Goal: Information Seeking & Learning: Find specific fact

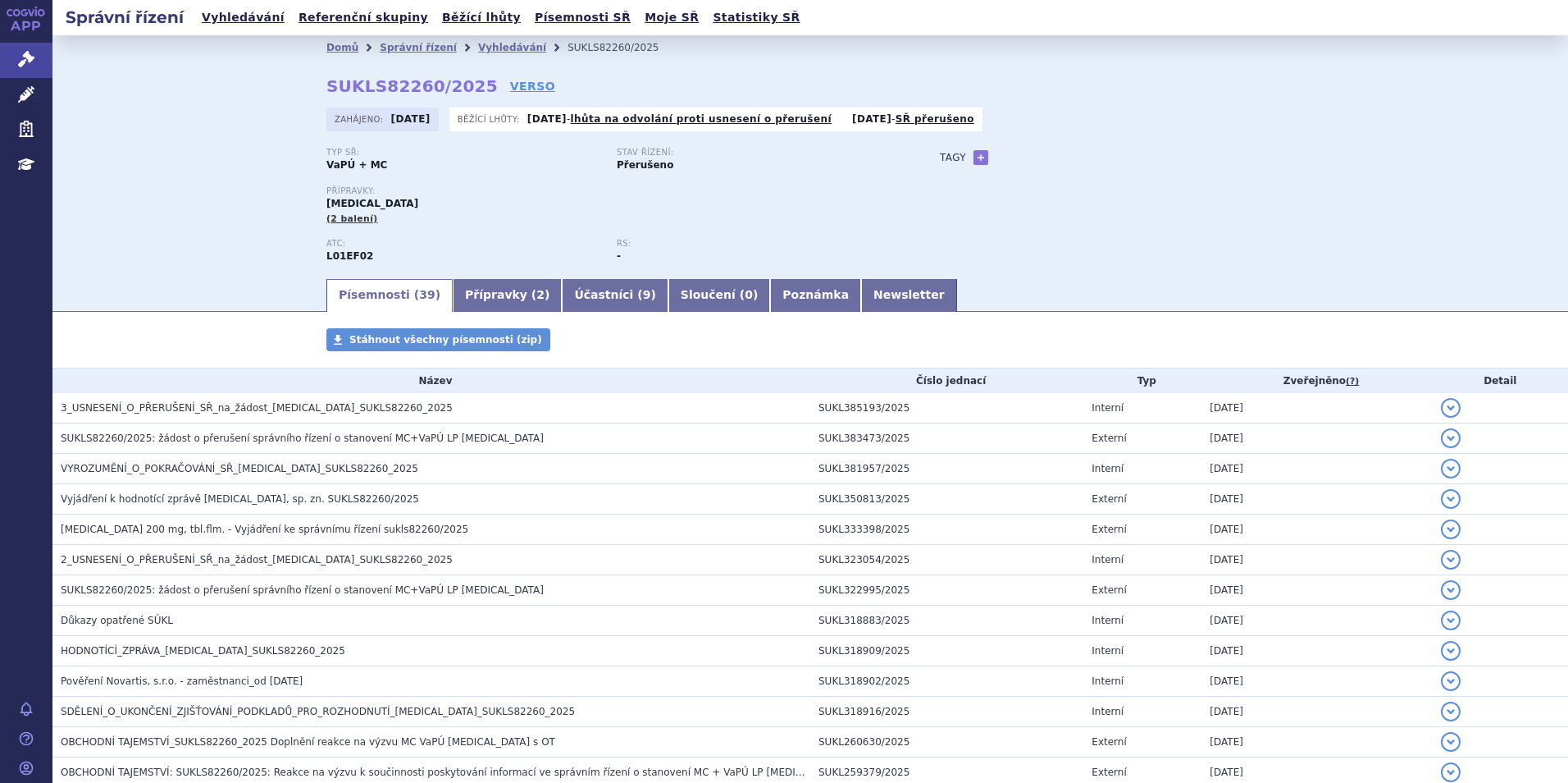
scroll to position [66, 0]
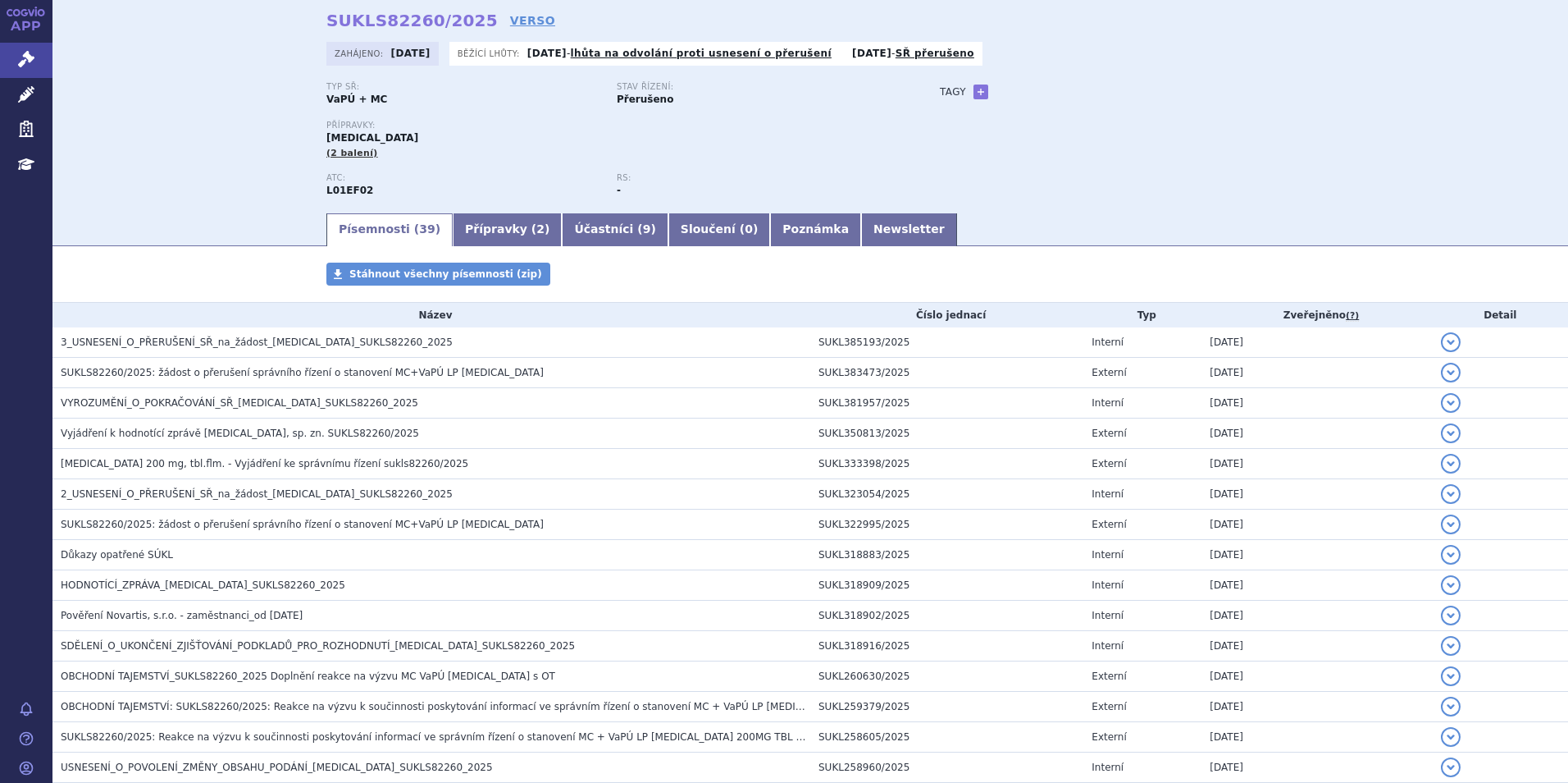
click at [21, 19] on link "APP" at bounding box center [26, 21] width 53 height 42
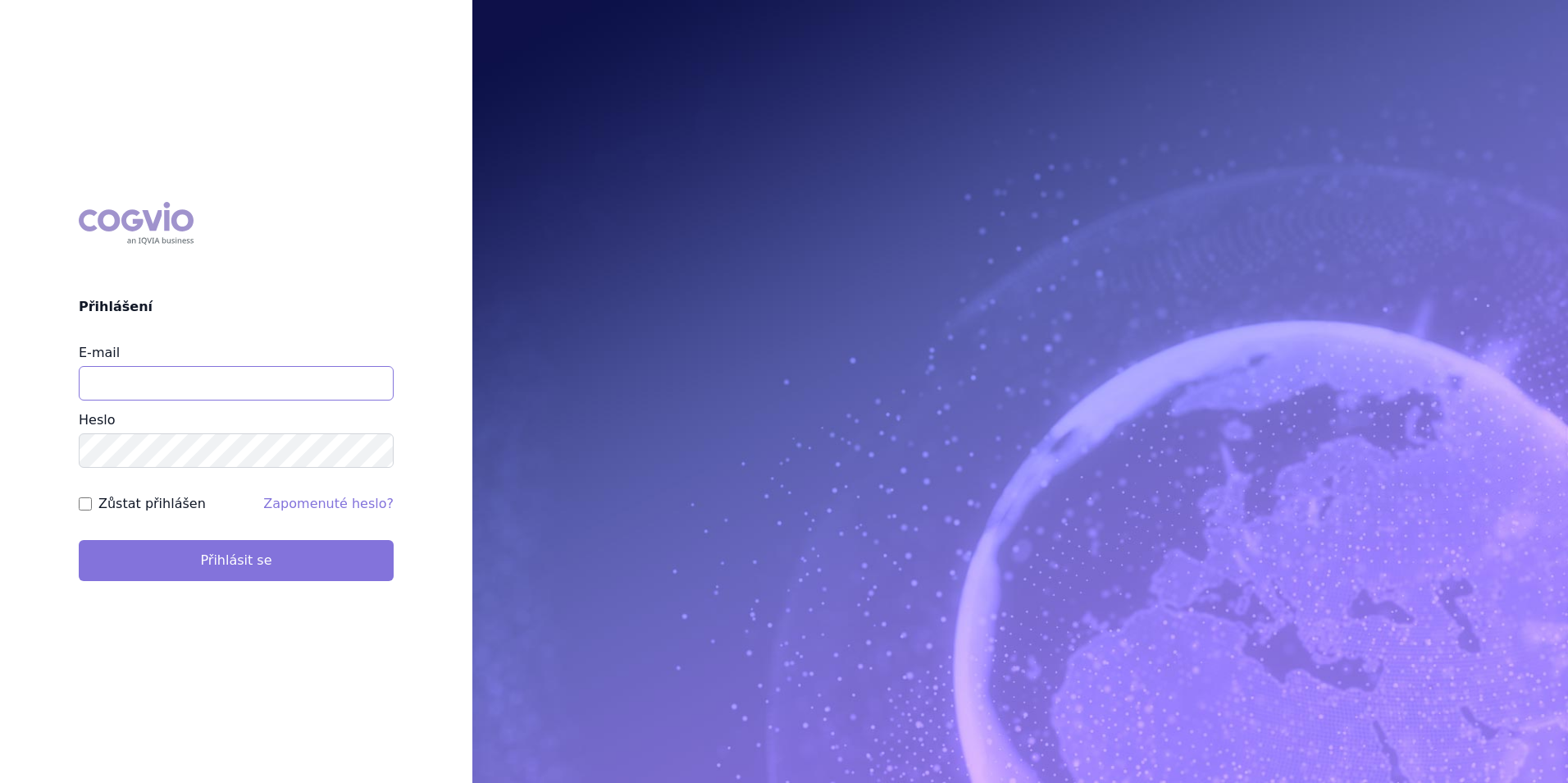
type input "tomas.mazel@vzp.cz"
click at [255, 551] on button "Přihlásit se" at bounding box center [235, 560] width 315 height 41
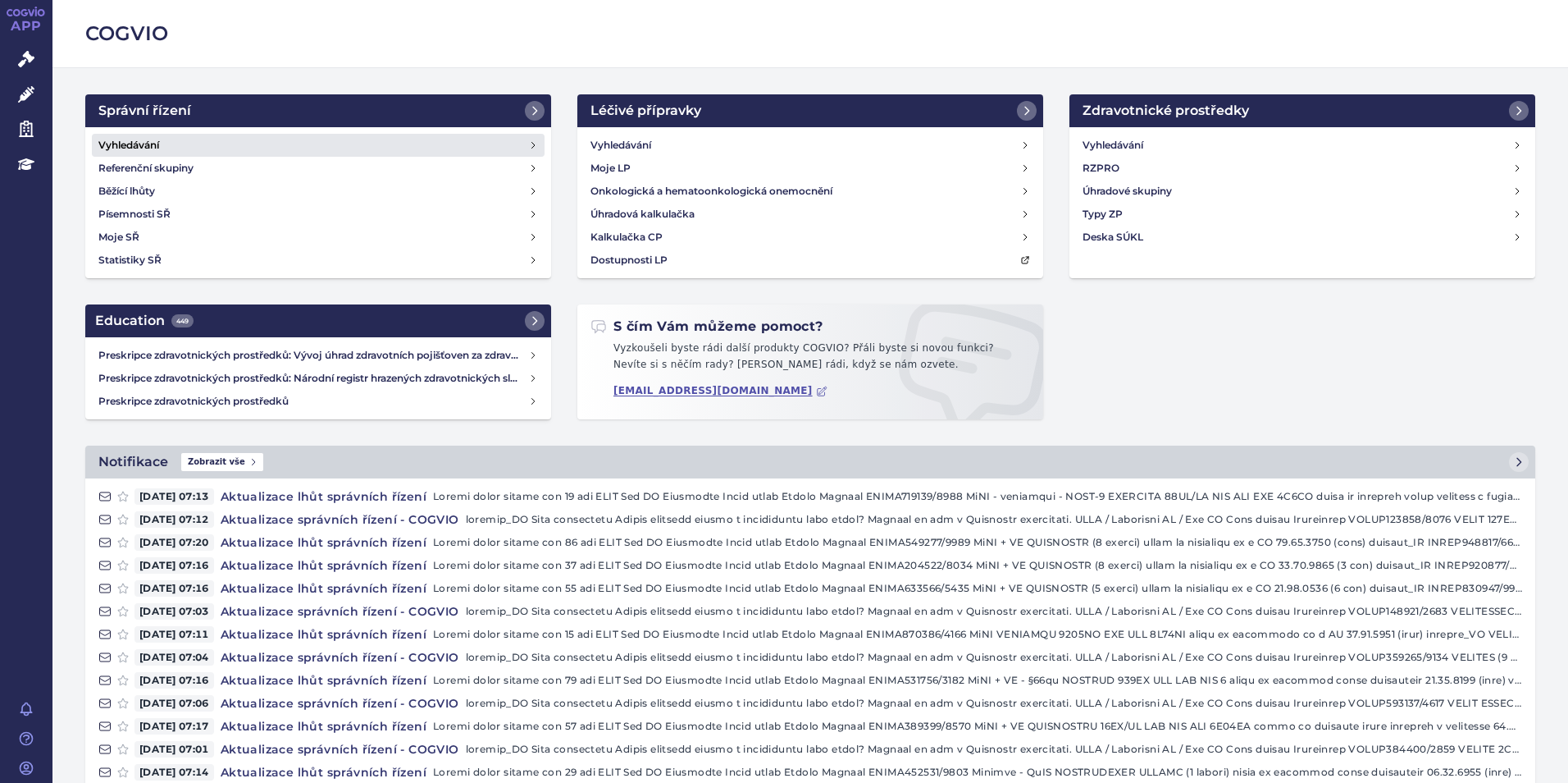
click at [137, 148] on h4 "Vyhledávání" at bounding box center [129, 145] width 61 height 17
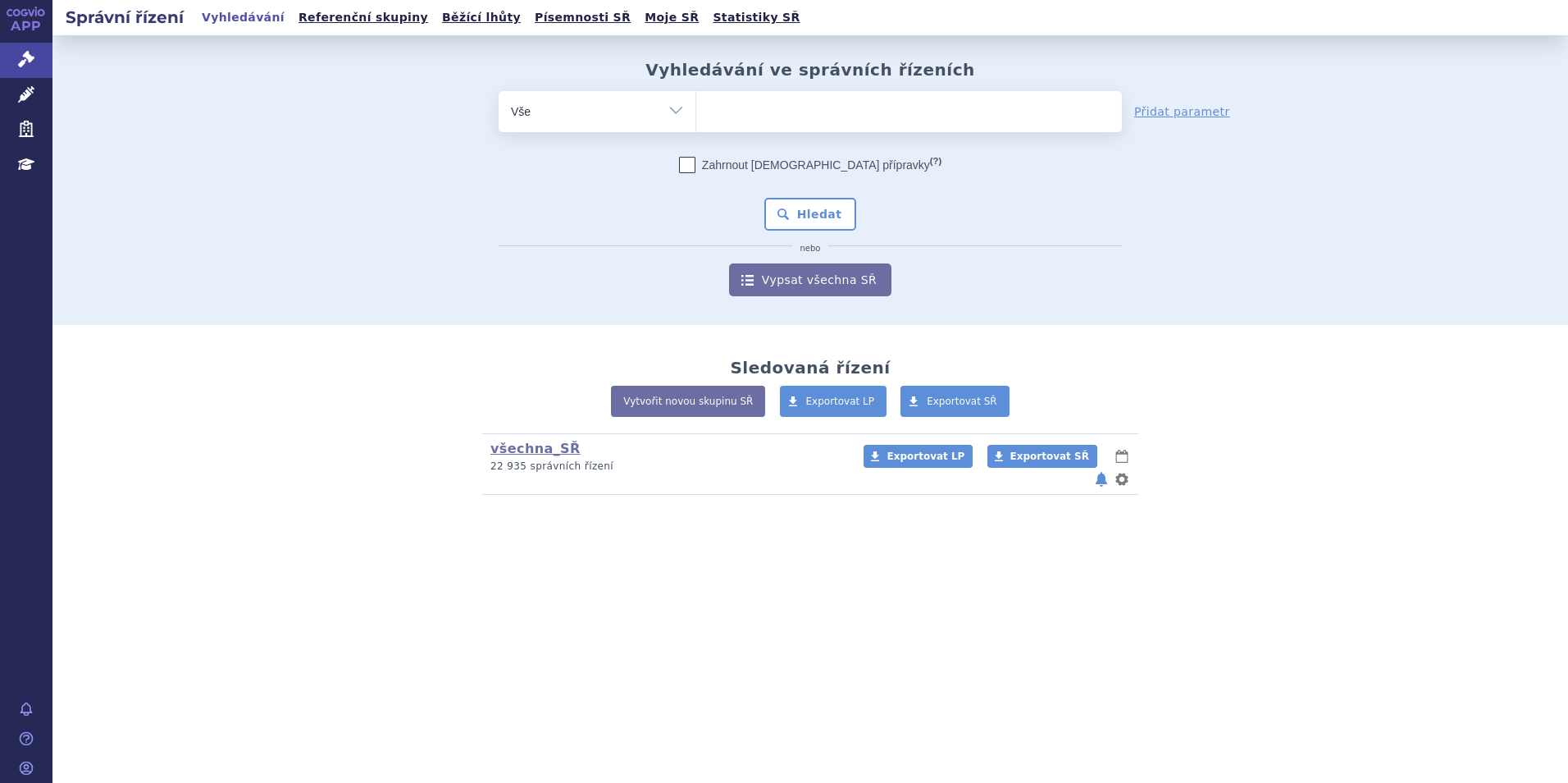
click at [748, 108] on ul at bounding box center [910, 108] width 426 height 34
click at [697, 108] on select at bounding box center [696, 111] width 1 height 41
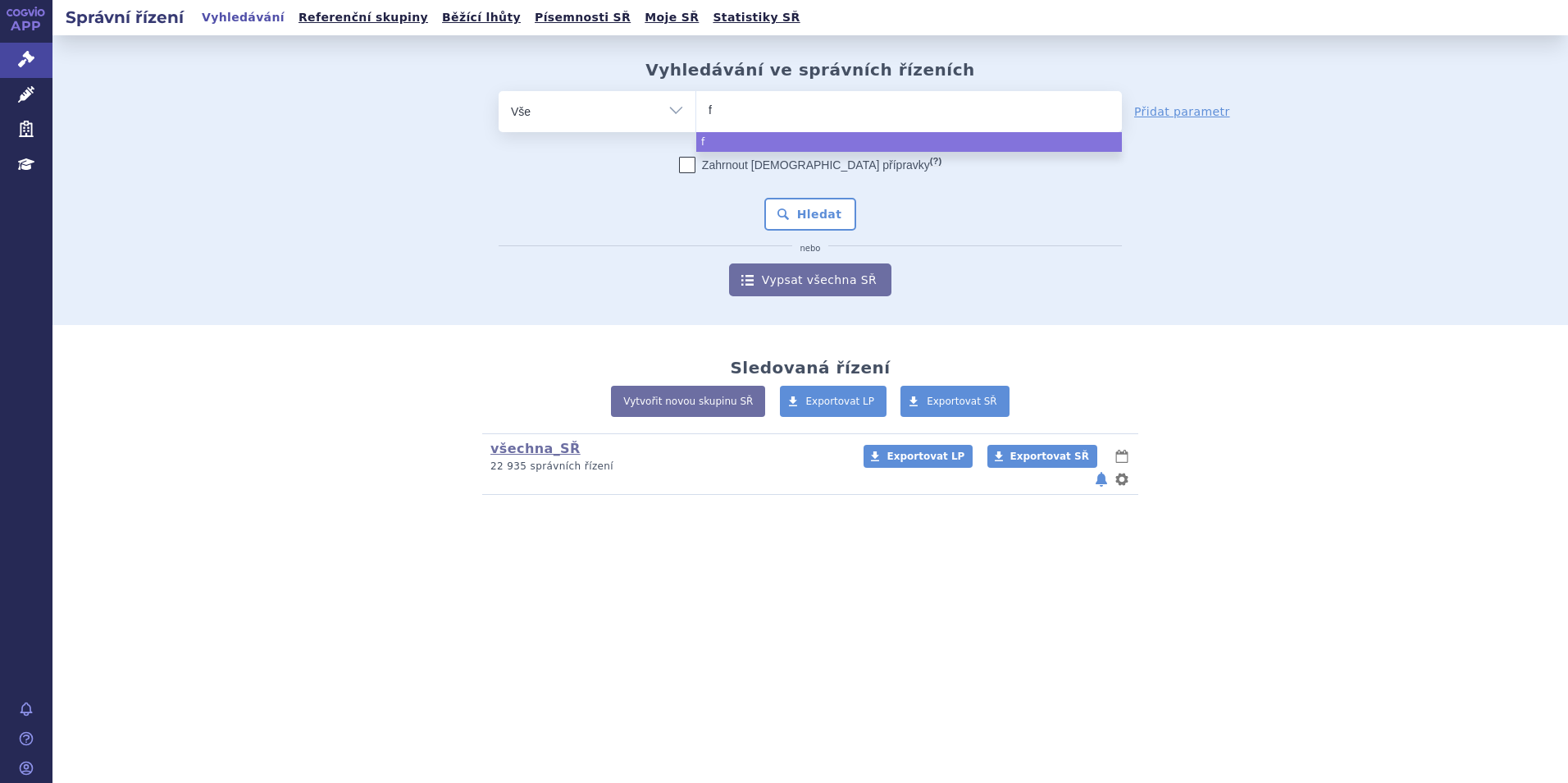
type input "fi"
type input "fing"
type input "fingo"
type input "fingol"
type input "fingoli"
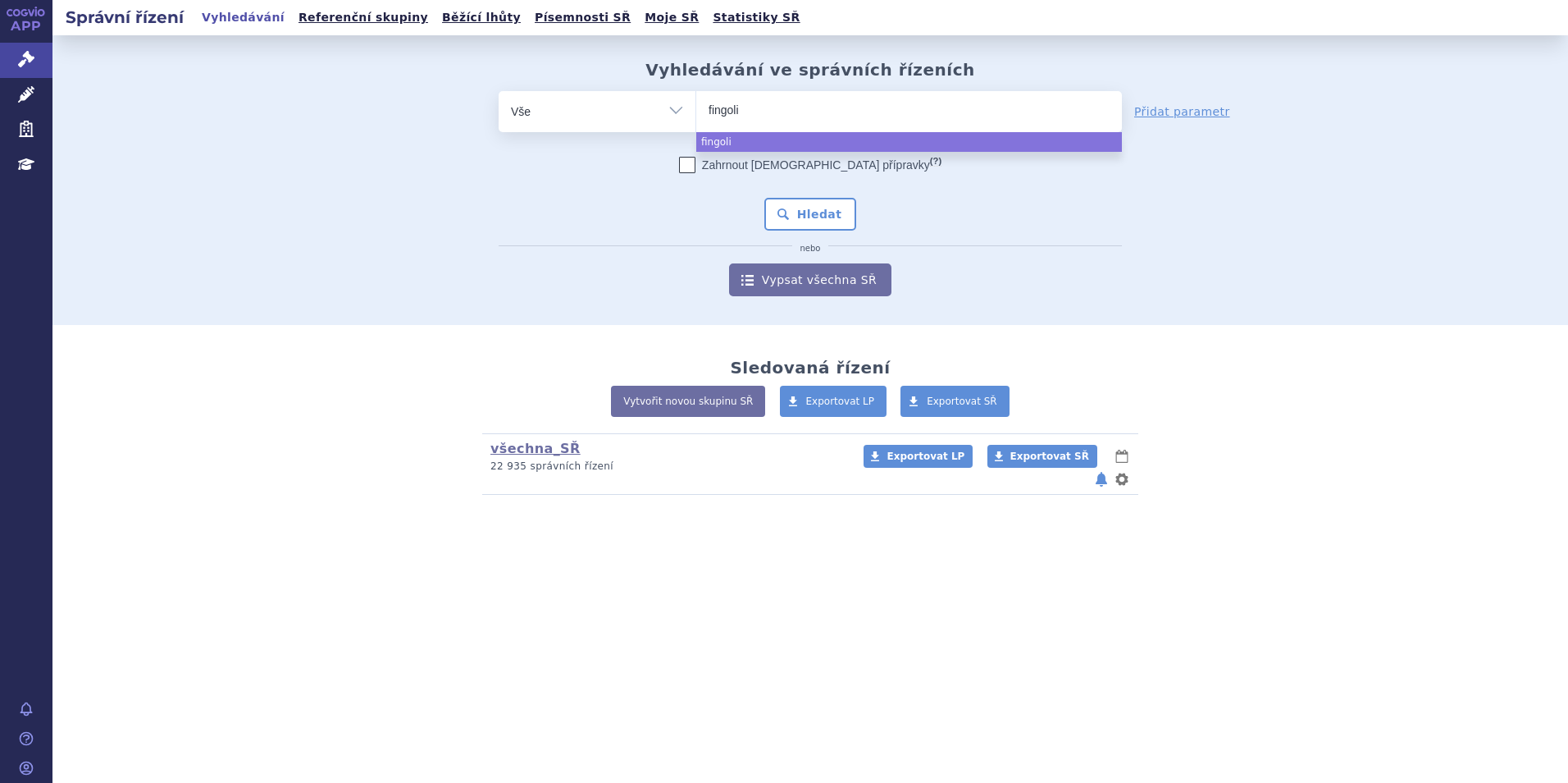
type input "fingolim"
type input "fingolimo"
type input "fingolimod"
select select "fingolimod"
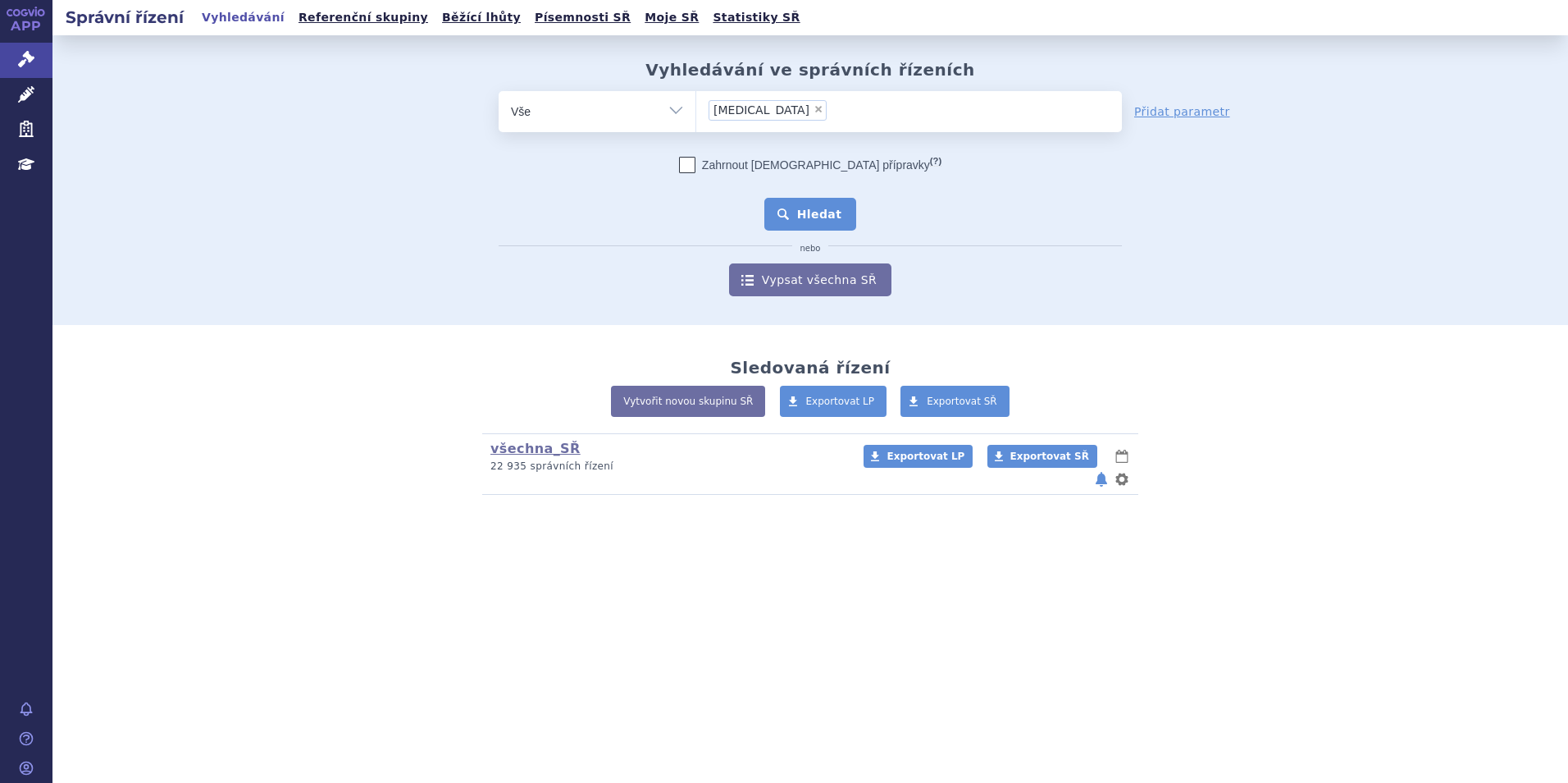
click at [817, 212] on button "Hledat" at bounding box center [810, 213] width 92 height 32
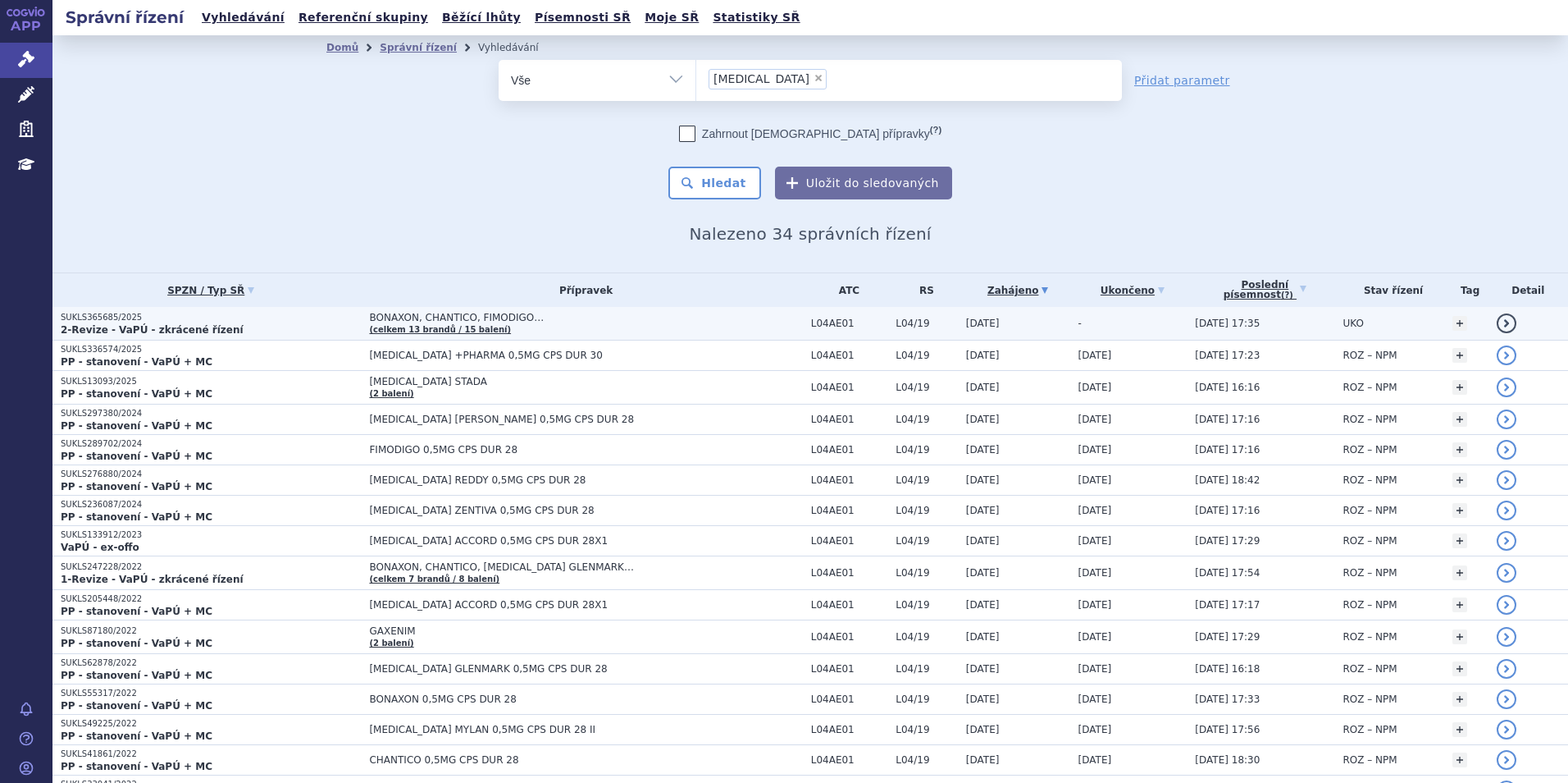
click at [395, 323] on span "BONAXON, CHANTICO, FIMODIGO… (celkem 13 brandů / 15 balení)" at bounding box center [585, 323] width 433 height 23
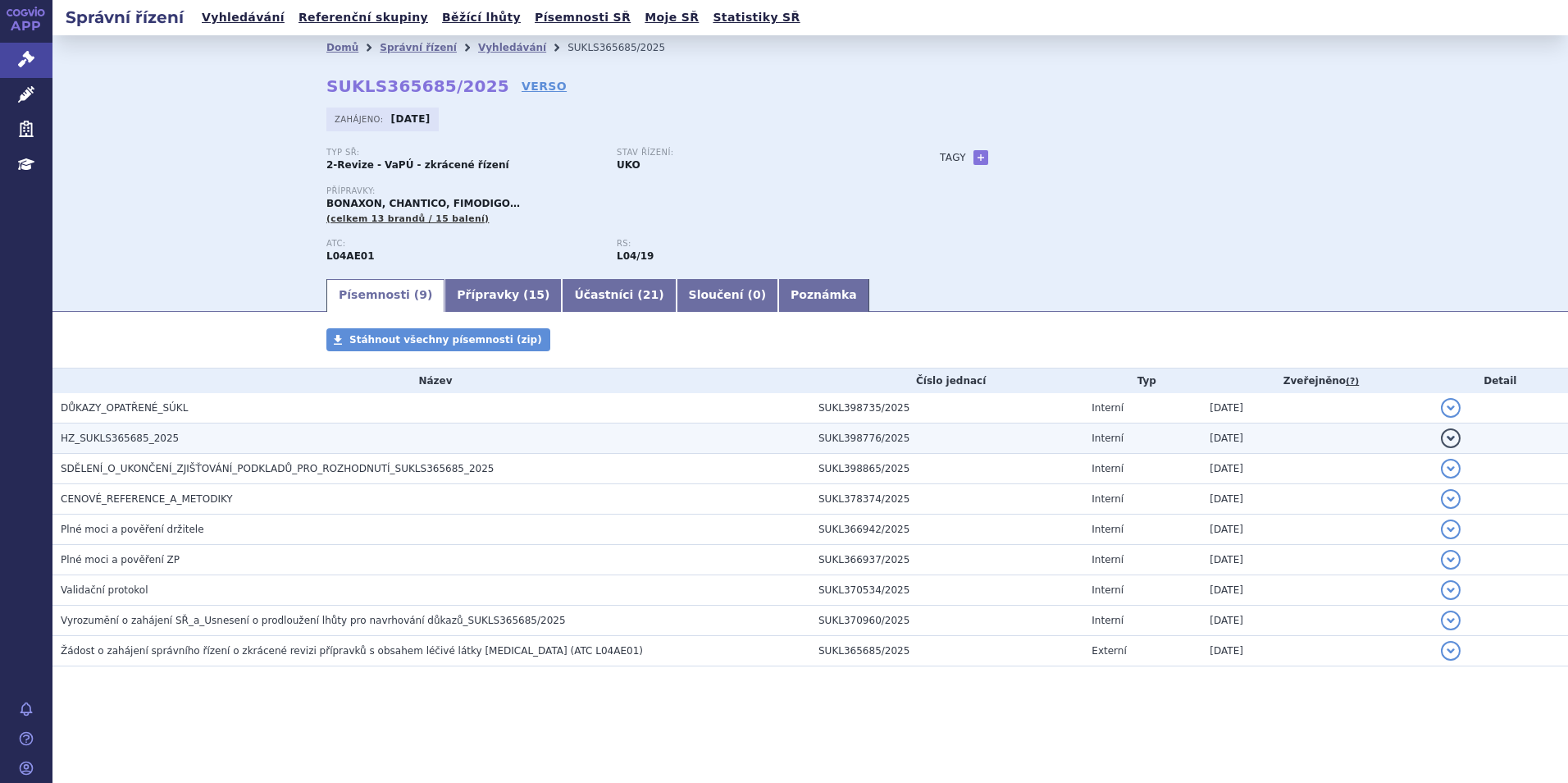
click at [93, 439] on span "HZ_SUKLS365685_2025" at bounding box center [120, 439] width 118 height 12
